Goal: Obtain resource: Download file/media

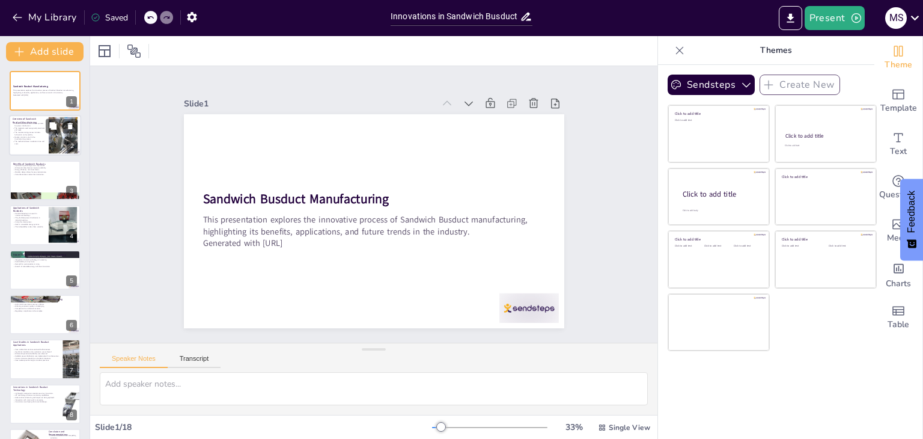
click at [40, 138] on p "Quality control is vital in the manufacturing process." at bounding box center [29, 138] width 32 height 4
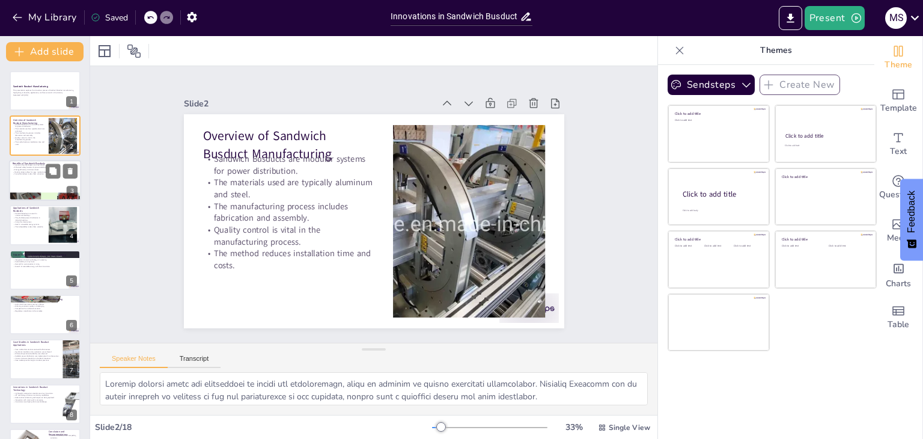
click at [37, 186] on div at bounding box center [45, 180] width 72 height 41
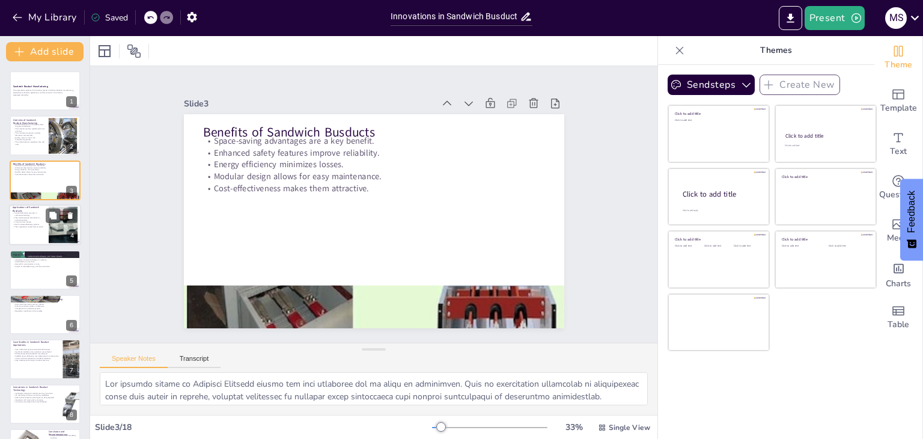
click at [39, 242] on div at bounding box center [45, 224] width 72 height 41
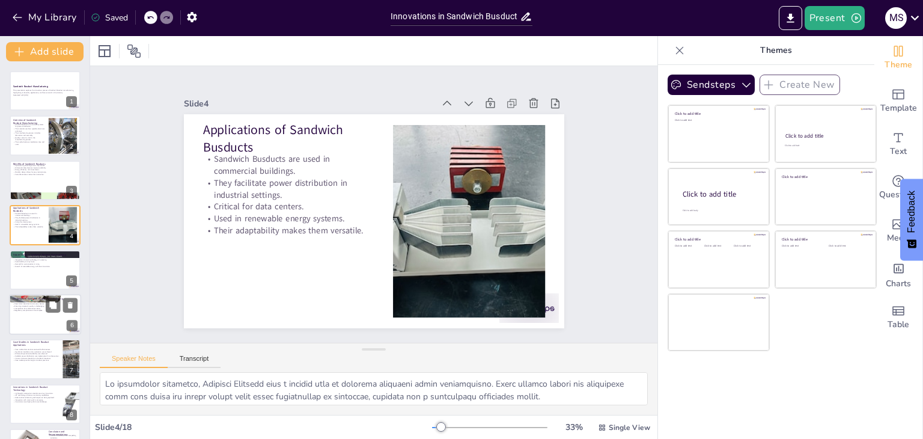
click at [55, 296] on div "Challenges in Sandwich Busduct Manufacturing" at bounding box center [45, 298] width 65 height 5
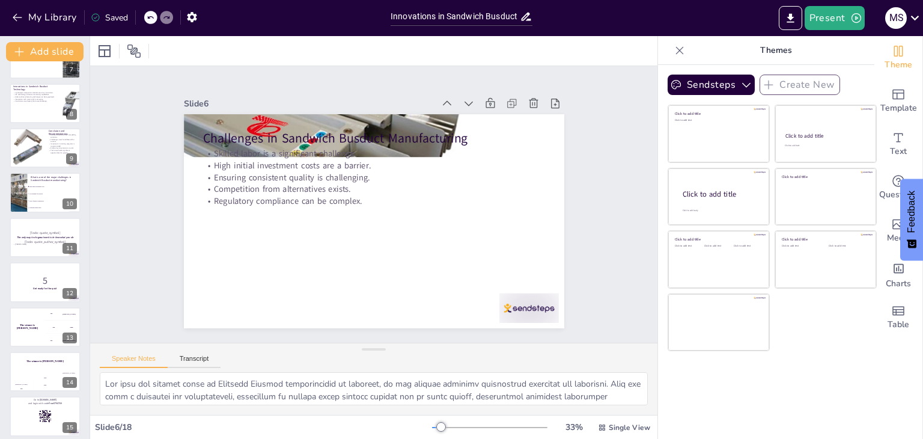
scroll to position [441, 0]
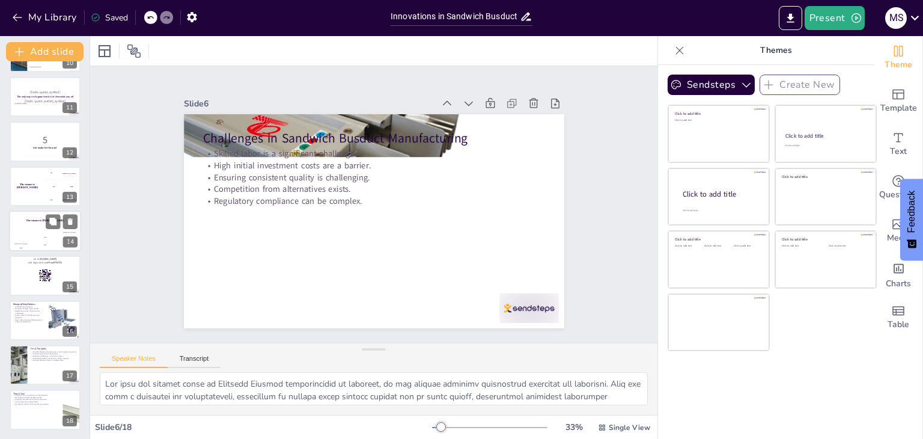
click at [33, 238] on div "200" at bounding box center [45, 244] width 24 height 13
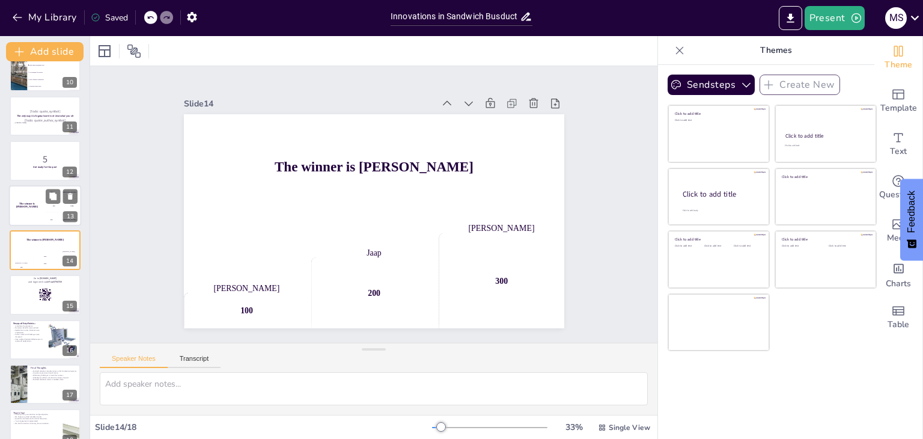
click at [37, 208] on div "The winner is [PERSON_NAME]" at bounding box center [27, 205] width 36 height 41
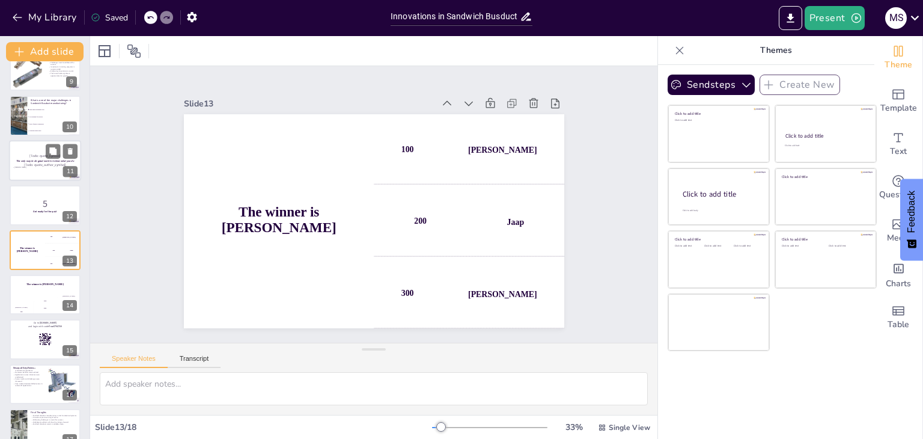
click at [38, 169] on div at bounding box center [45, 160] width 72 height 41
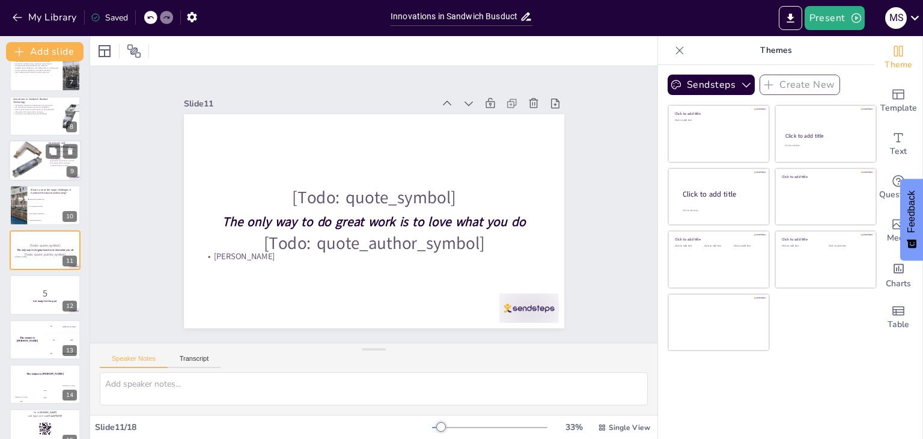
click at [61, 155] on div at bounding box center [62, 151] width 32 height 14
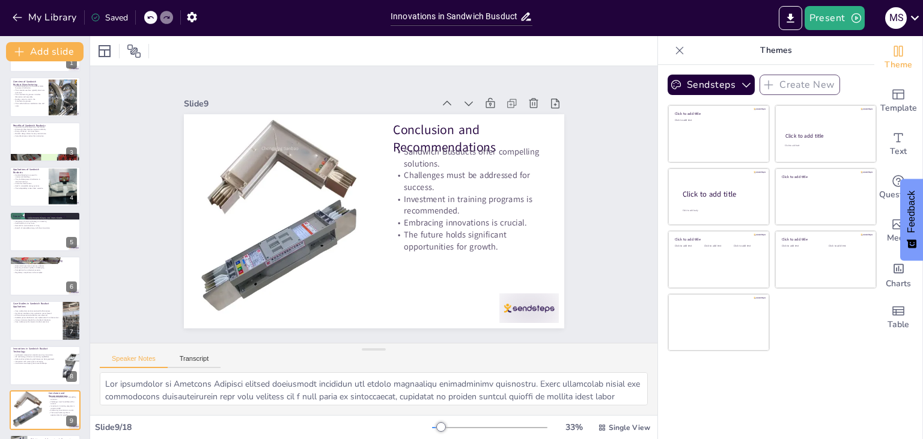
scroll to position [0, 0]
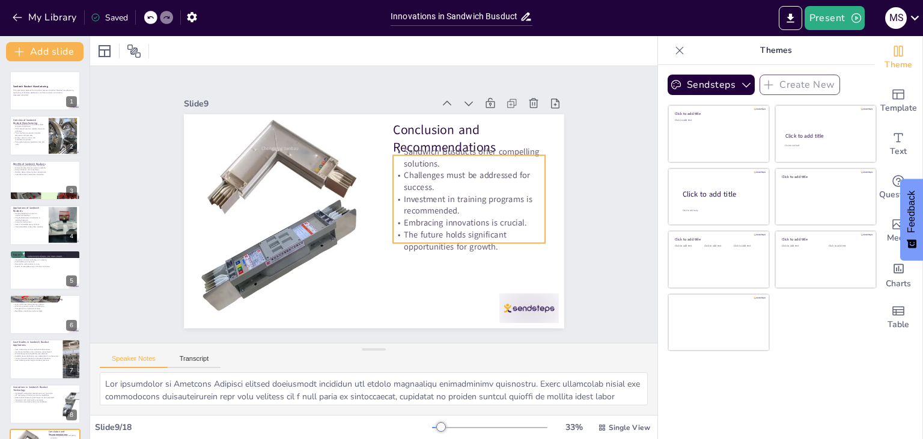
click at [425, 169] on p "Challenges must be addressed for success." at bounding box center [469, 180] width 152 height 23
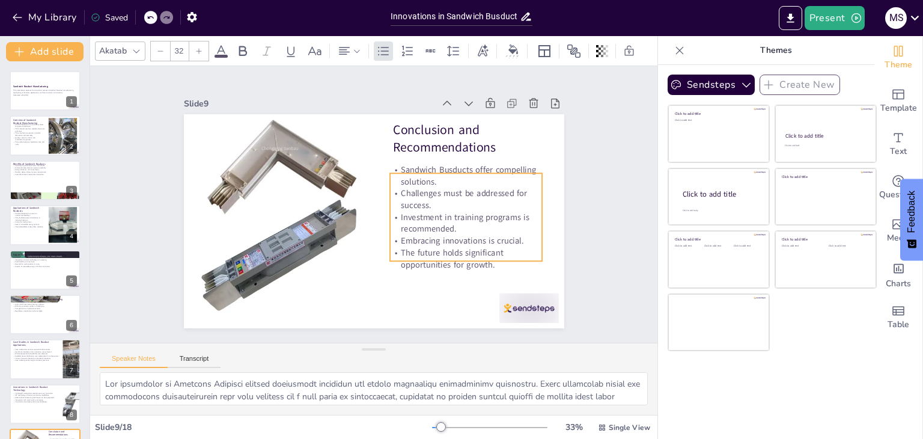
drag, startPoint x: 452, startPoint y: 199, endPoint x: 449, endPoint y: 217, distance: 18.3
click at [449, 217] on p "Investment in training programs is recommended." at bounding box center [466, 222] width 152 height 23
click at [34, 208] on p "Applications of Sandwich Busducts" at bounding box center [29, 209] width 32 height 7
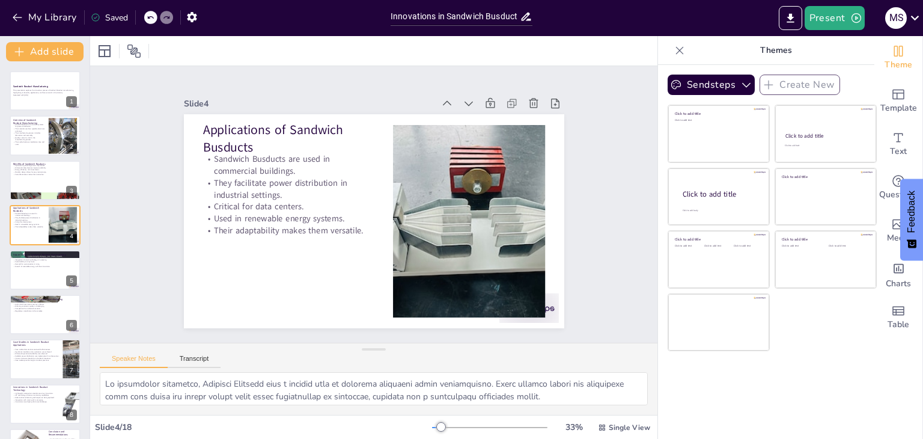
checkbox input "true"
click at [795, 23] on icon "Export to PowerPoint" at bounding box center [790, 18] width 13 height 13
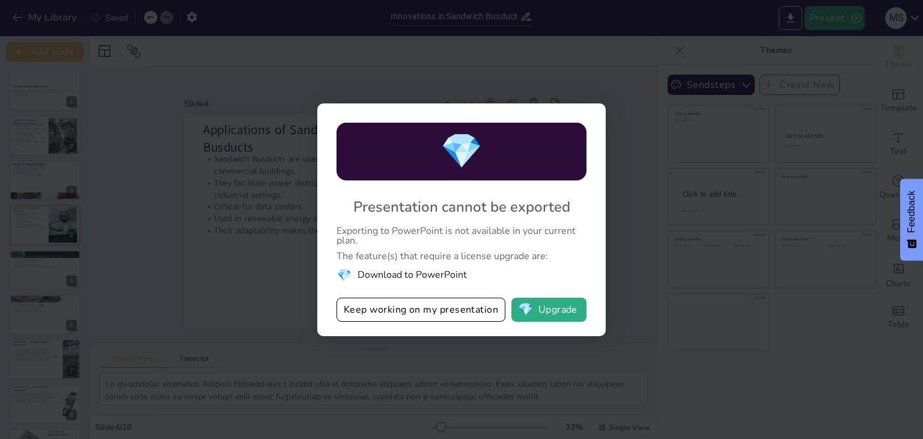
click at [136, 267] on div "💎 Presentation cannot be exported Exporting to PowerPoint is not available in y…" at bounding box center [461, 219] width 923 height 439
click at [162, 227] on div "💎 Presentation cannot be exported Exporting to PowerPoint is not available in y…" at bounding box center [461, 219] width 923 height 439
